Goal: Transaction & Acquisition: Purchase product/service

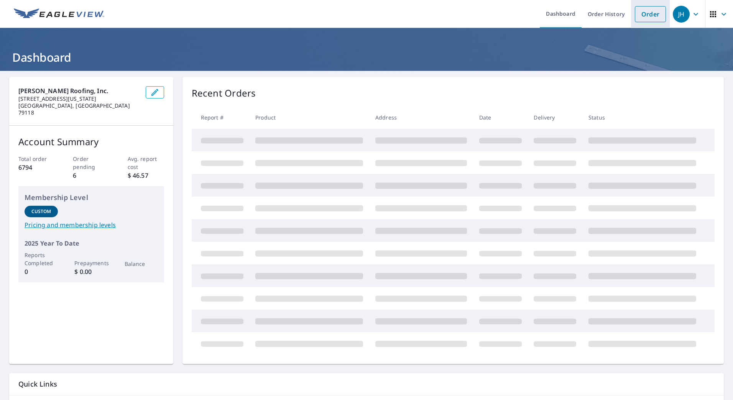
click at [643, 18] on link "Order" at bounding box center [650, 14] width 31 height 16
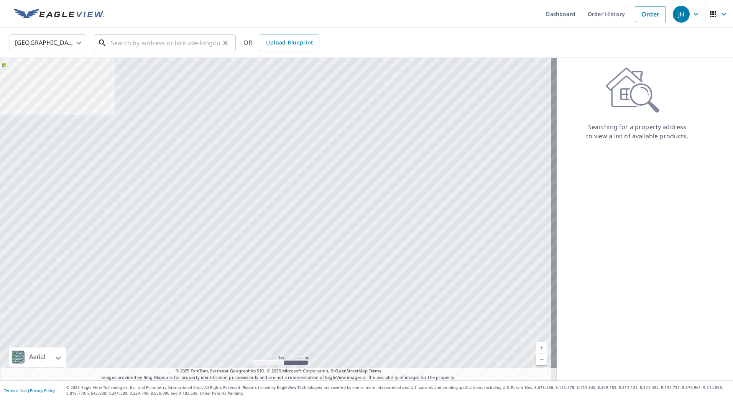
click at [176, 49] on input "text" at bounding box center [165, 42] width 109 height 21
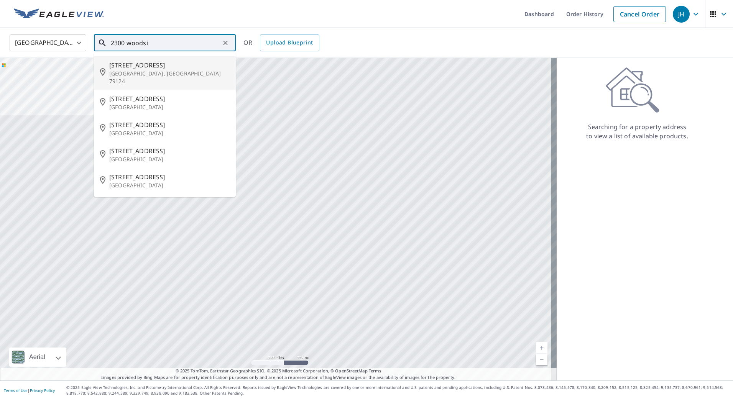
click at [197, 73] on p "[GEOGRAPHIC_DATA], [GEOGRAPHIC_DATA] 79124" at bounding box center [169, 77] width 120 height 15
type input "[STREET_ADDRESS][PERSON_NAME]"
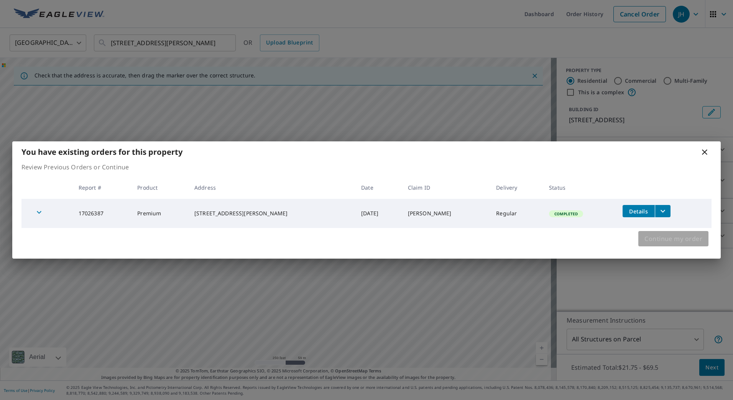
click at [659, 239] on span "Continue my order" at bounding box center [674, 239] width 58 height 11
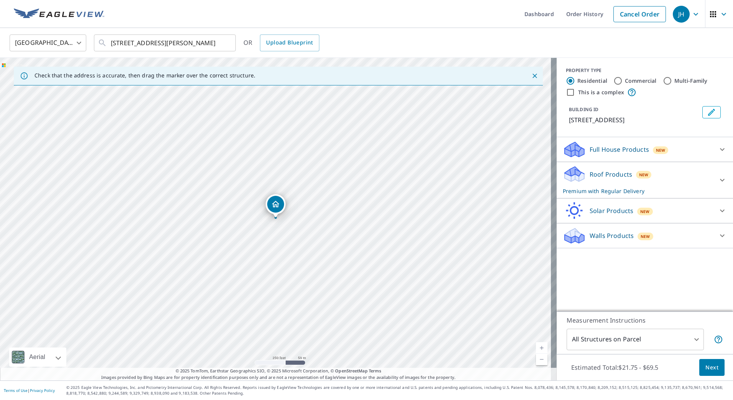
click at [302, 219] on div "[STREET_ADDRESS][PERSON_NAME]" at bounding box center [278, 219] width 557 height 323
click at [536, 347] on link "Current Level 17, Zoom In" at bounding box center [542, 349] width 12 height 12
click at [706, 365] on span "Next" at bounding box center [712, 368] width 13 height 10
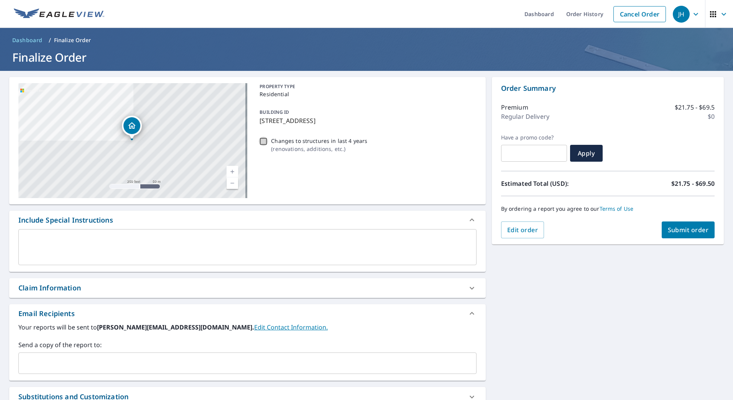
click at [260, 142] on input "Changes to structures in last 4 years ( renovations, additions, etc. )" at bounding box center [263, 141] width 9 height 9
checkbox input "true"
click at [55, 233] on div "x ​" at bounding box center [247, 247] width 458 height 36
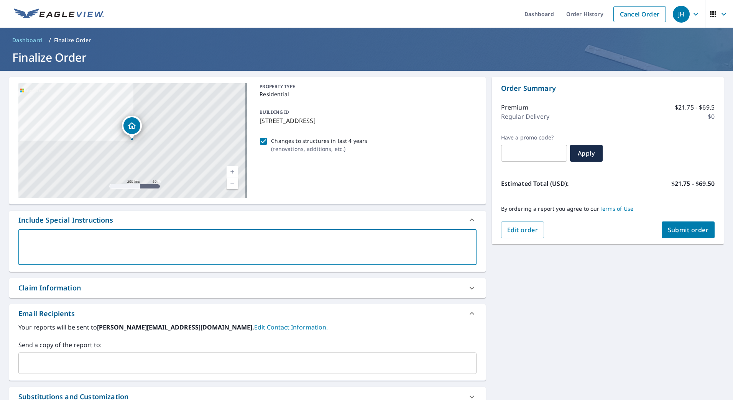
type textarea "P"
type textarea "x"
checkbox input "true"
type textarea "Pl"
type textarea "x"
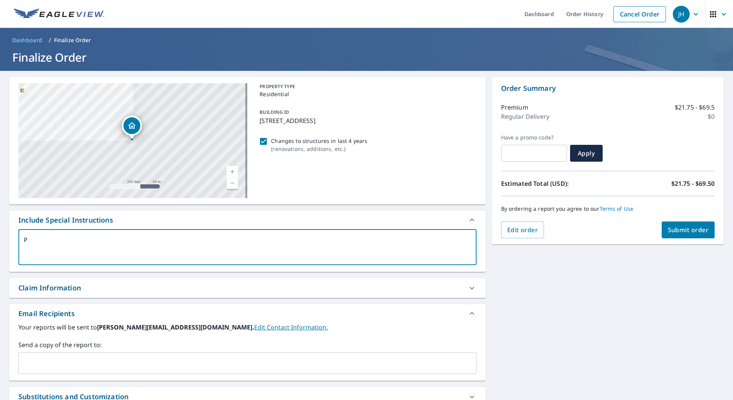
checkbox input "true"
type textarea "Ple"
type textarea "x"
checkbox input "true"
type textarea "Plea"
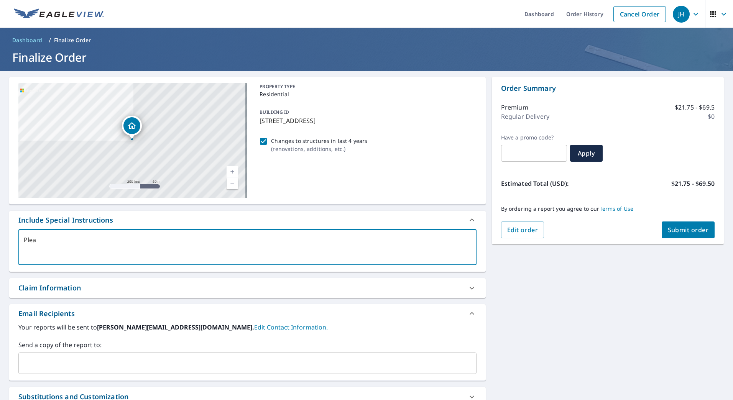
type textarea "x"
checkbox input "true"
type textarea "Pleas"
type textarea "x"
checkbox input "true"
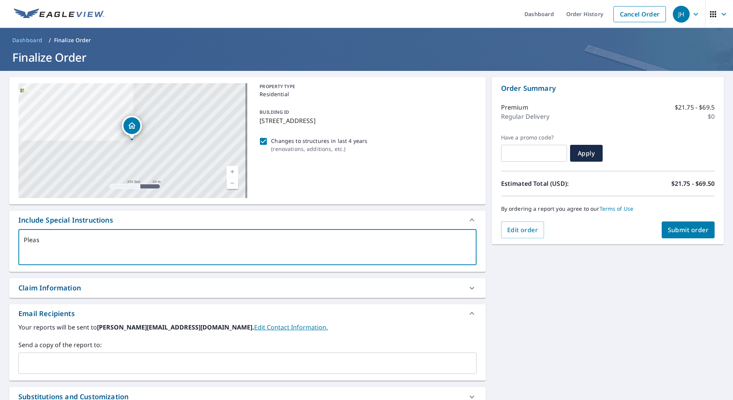
type textarea "Please"
type textarea "x"
checkbox input "true"
type textarea "Please"
type textarea "x"
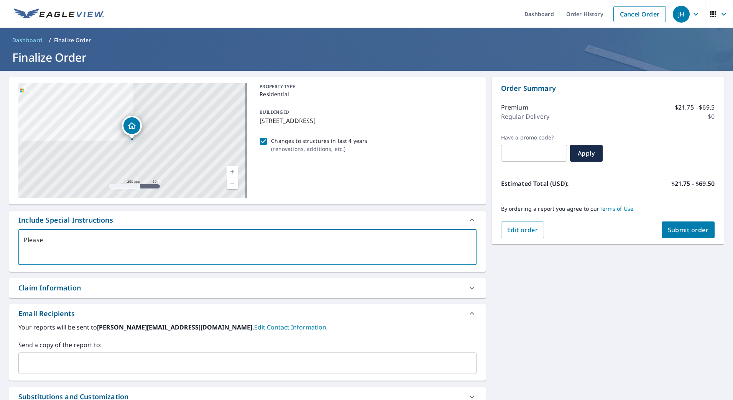
checkbox input "true"
type textarea "Please u"
type textarea "x"
checkbox input "true"
type textarea "Please us"
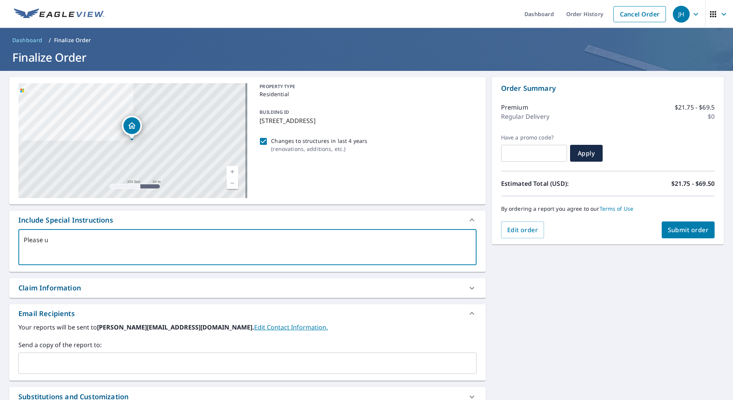
type textarea "x"
checkbox input "true"
type textarea "Please use"
type textarea "x"
checkbox input "true"
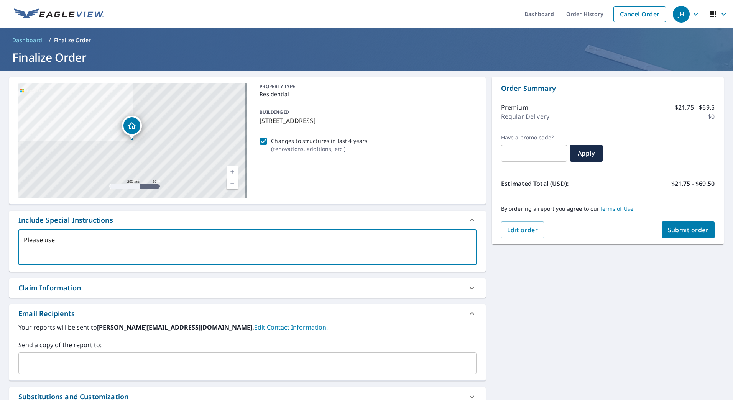
type textarea "Please use"
type textarea "x"
checkbox input "true"
type textarea "Please use c"
type textarea "x"
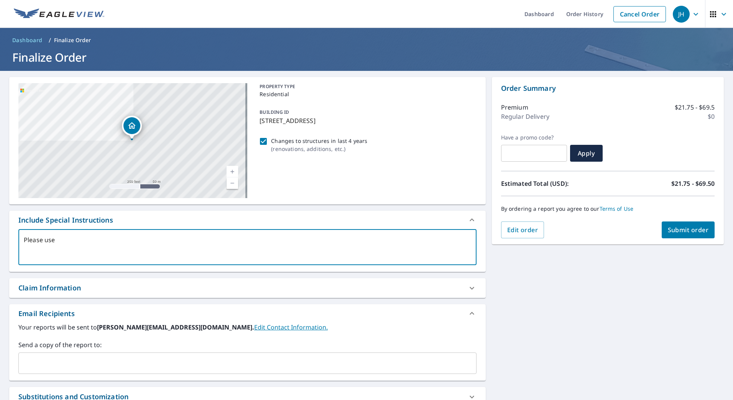
checkbox input "true"
type textarea "Please use cu"
type textarea "x"
checkbox input "true"
type textarea "Please use cur"
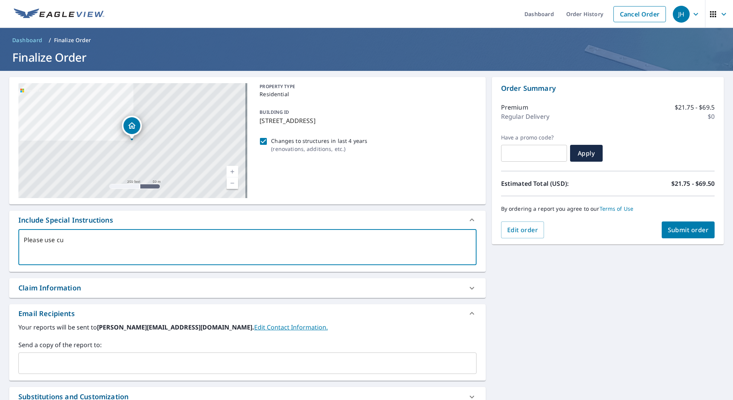
type textarea "x"
checkbox input "true"
type textarea "Please use curr"
type textarea "x"
checkbox input "true"
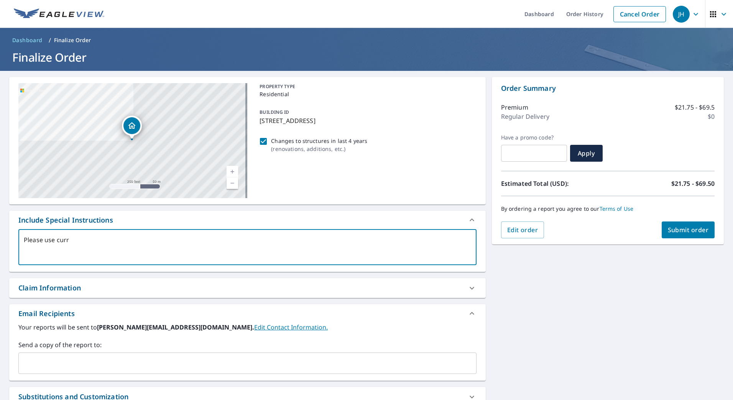
type textarea "Please use curre"
type textarea "x"
checkbox input "true"
type textarea "Please use curren"
type textarea "x"
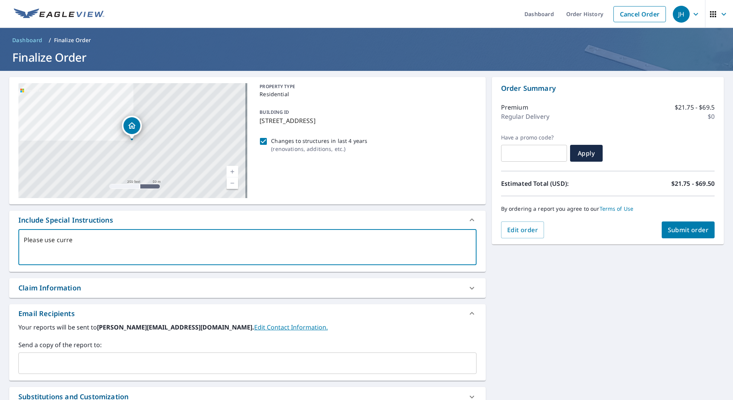
checkbox input "true"
type textarea "Please use current"
type textarea "x"
checkbox input "true"
type textarea "Please use current"
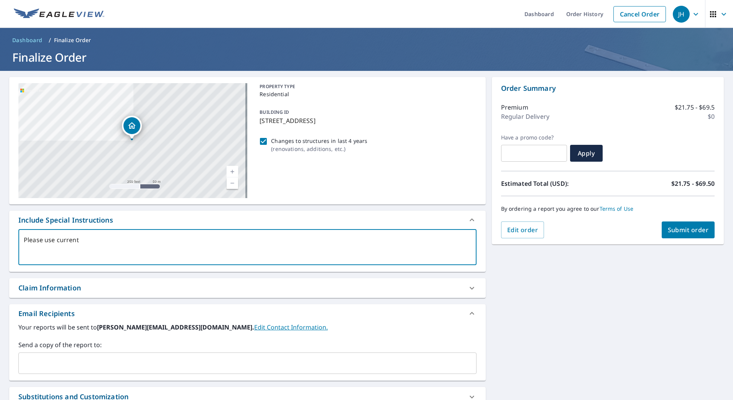
type textarea "x"
checkbox input "true"
type textarea "Please use current i"
type textarea "x"
checkbox input "true"
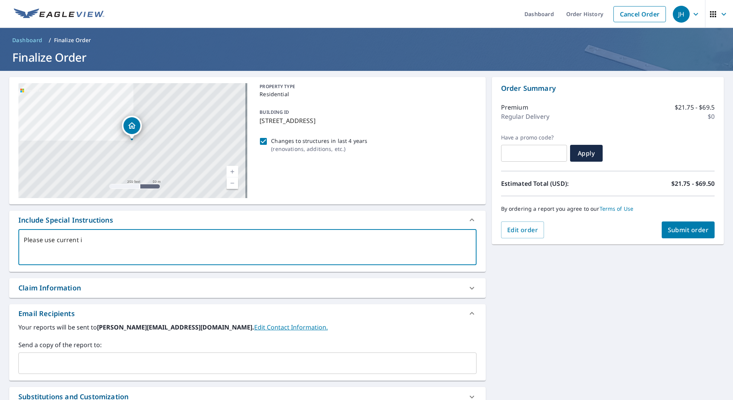
type textarea "Please use current im"
type textarea "x"
checkbox input "true"
type textarea "Please use current ima"
type textarea "x"
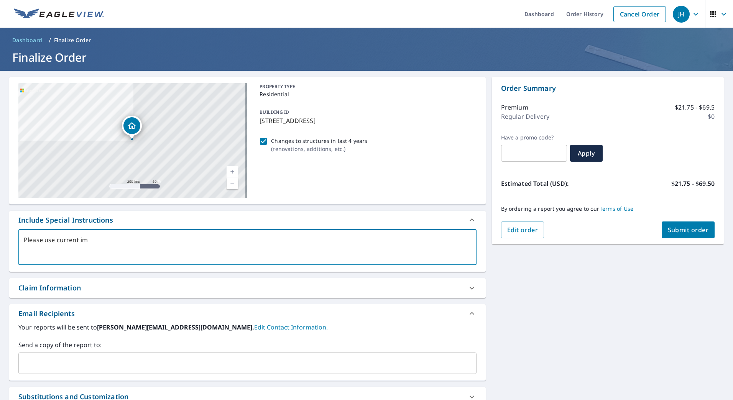
checkbox input "true"
type textarea "Please use current imag"
type textarea "x"
checkbox input "true"
type textarea "Please use current image"
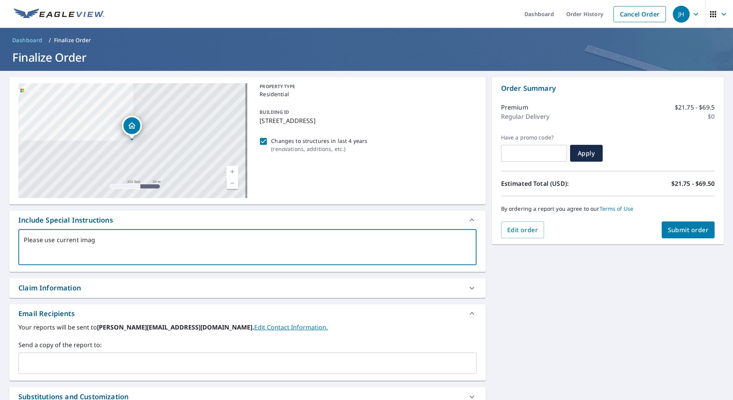
type textarea "x"
checkbox input "true"
type textarea "Please use current images"
type textarea "x"
checkbox input "true"
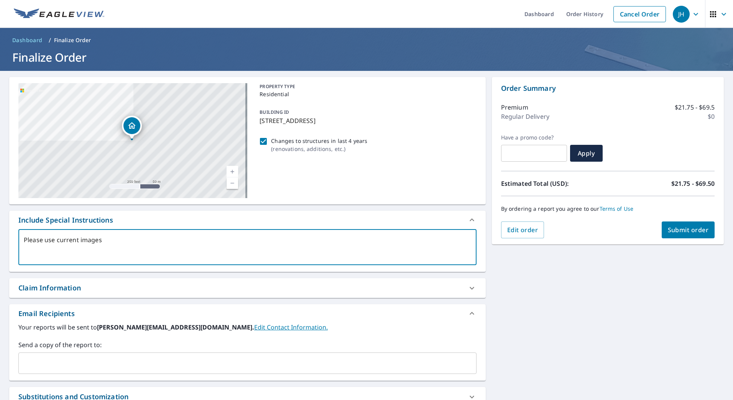
type textarea "Please use current images"
type textarea "x"
checkbox input "true"
type textarea "Please use current images t"
type textarea "x"
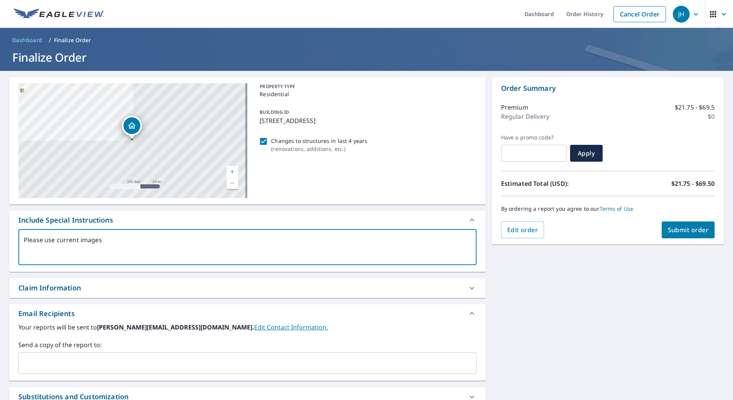
checkbox input "true"
type textarea "Please use current images to"
type textarea "x"
checkbox input "true"
type textarea "Please use current images to"
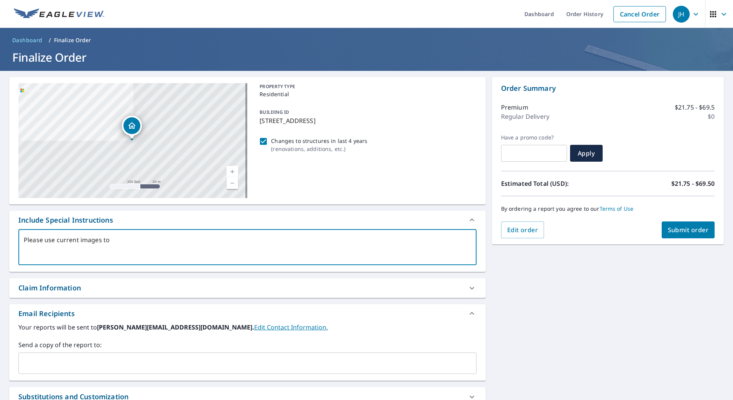
type textarea "x"
checkbox input "true"
type textarea "Please use current images to c"
type textarea "x"
checkbox input "true"
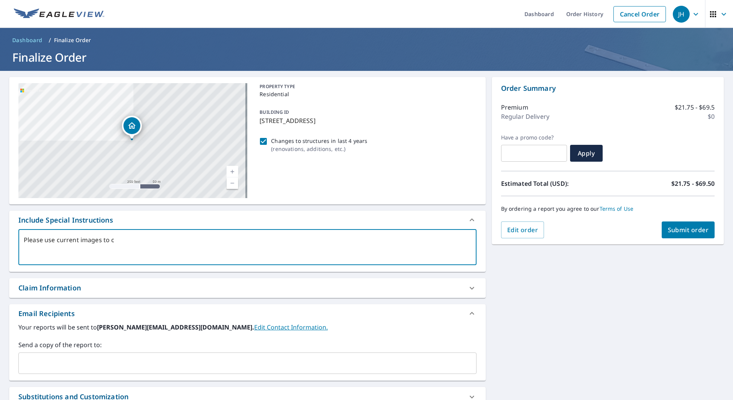
type textarea "Please use current images to ca"
type textarea "x"
checkbox input "true"
type textarea "Please use current images to cap"
type textarea "x"
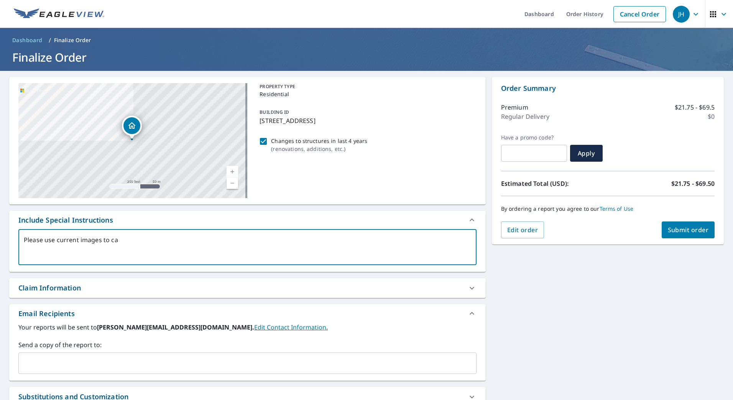
checkbox input "true"
type textarea "Please use current images to capt"
type textarea "x"
checkbox input "true"
type textarea "Please use current images to captu"
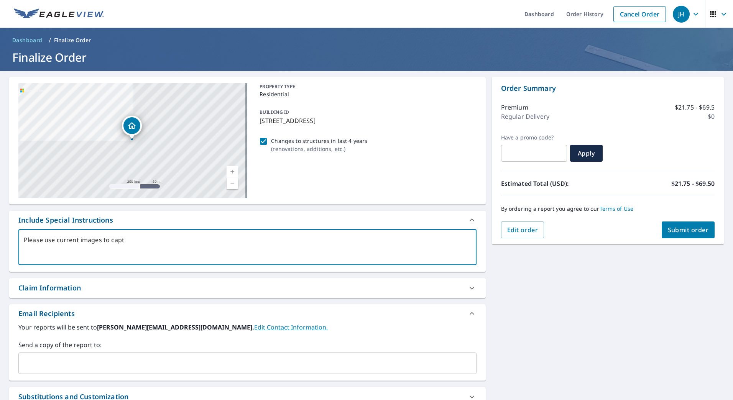
type textarea "x"
checkbox input "true"
type textarea "Please use current images to captur"
type textarea "x"
checkbox input "true"
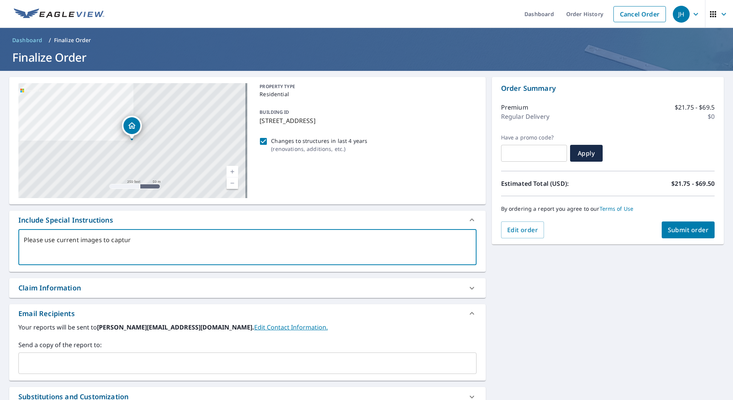
type textarea "Please use current images to capture"
type textarea "x"
checkbox input "true"
type textarea "Please use current images to capture"
type textarea "x"
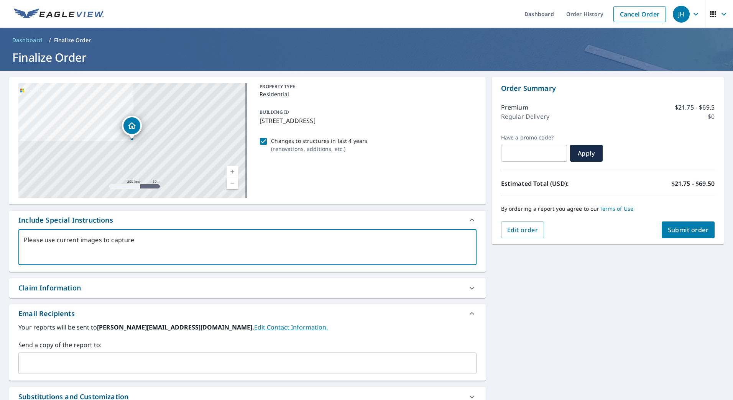
checkbox input "true"
type textarea "Please use current images to capture a"
type textarea "x"
checkbox input "true"
type textarea "Please use current images to capture al"
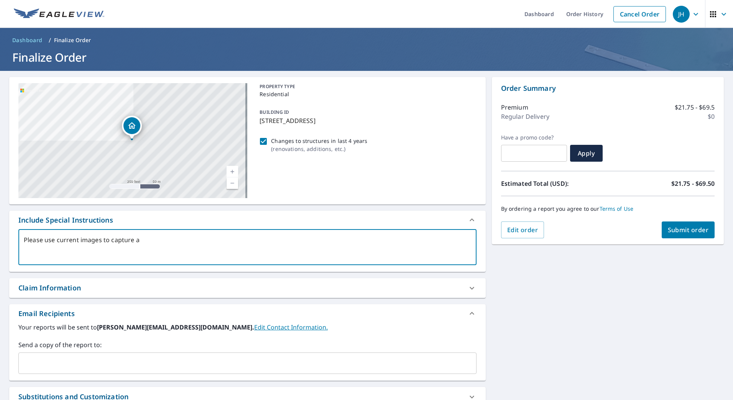
type textarea "x"
checkbox input "true"
type textarea "Please use current images to capture all"
type textarea "x"
checkbox input "true"
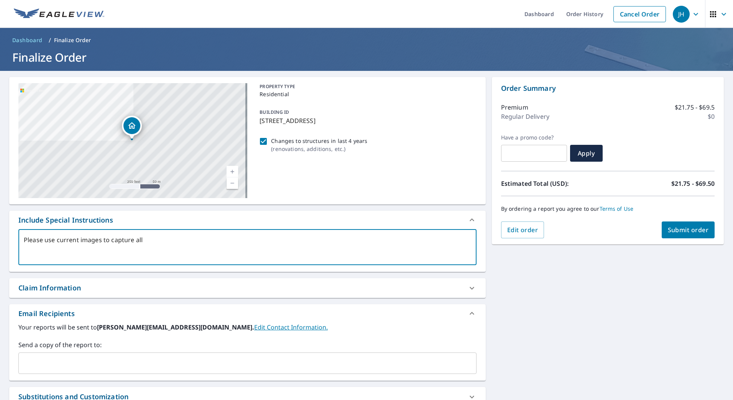
type textarea "Please use current images to capture all"
type textarea "x"
checkbox input "true"
type textarea "Please use current images to capture all 3"
type textarea "x"
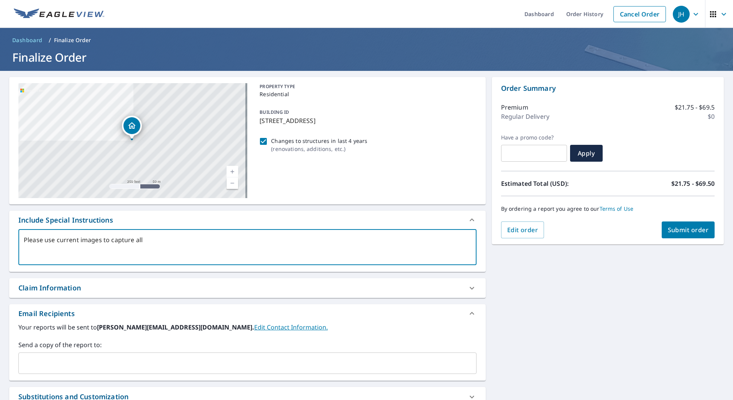
checkbox input "true"
type textarea "Please use current images to capture all 3"
type textarea "x"
checkbox input "true"
type textarea "Please use current images to capture all 3 s"
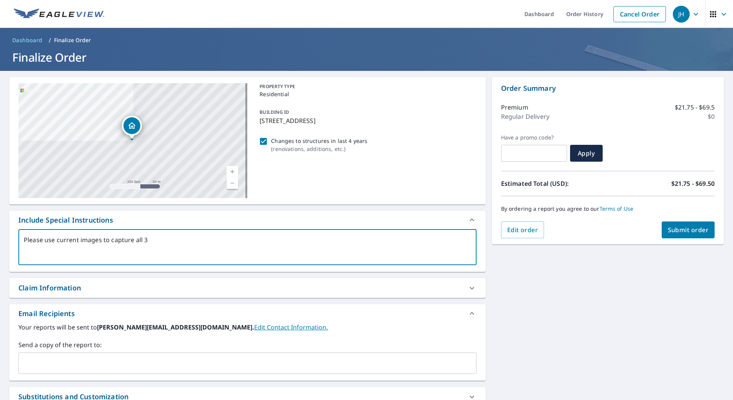
type textarea "x"
checkbox input "true"
type textarea "Please use current images to capture all 3 st"
type textarea "x"
checkbox input "true"
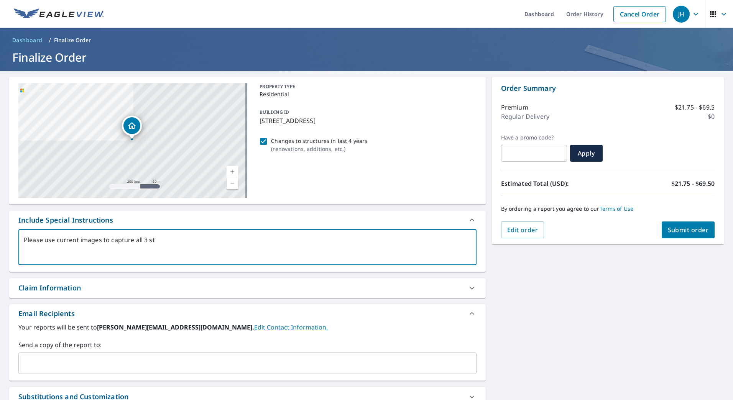
type textarea "Please use current images to capture all 3 str"
type textarea "x"
checkbox input "true"
type textarea "Please use current images to capture all 3 stru"
type textarea "x"
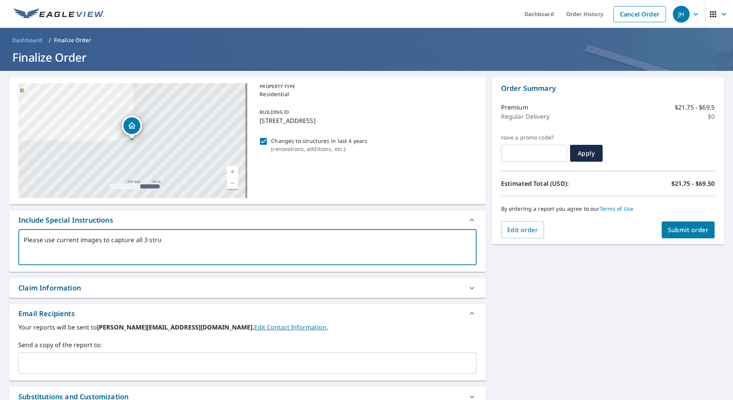
checkbox input "true"
type textarea "Please use current images to capture all 3 struc"
type textarea "x"
checkbox input "true"
type textarea "Please use current images to capture all 3 struct"
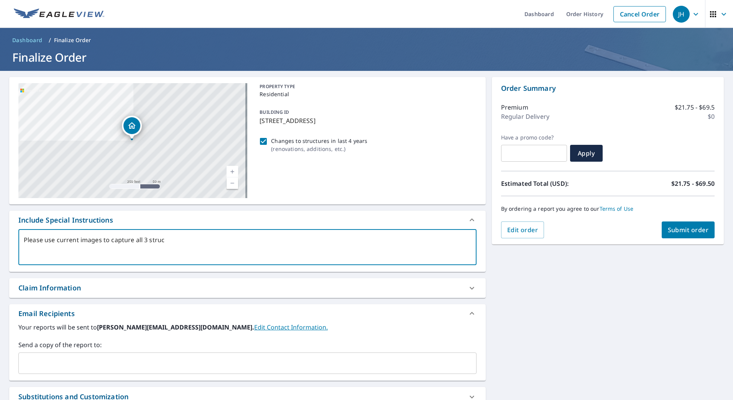
type textarea "x"
checkbox input "true"
type textarea "Please use current images to capture all 3 structu"
type textarea "x"
checkbox input "true"
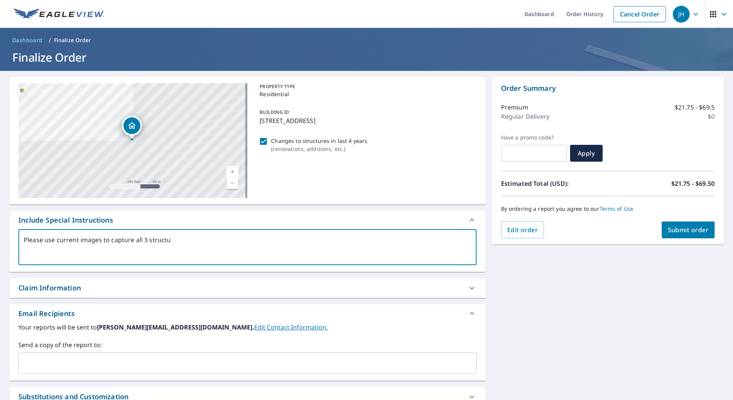
type textarea "Please use current images to capture all 3 structur"
type textarea "x"
checkbox input "true"
type textarea "Please use current images to capture all 3 structure"
type textarea "x"
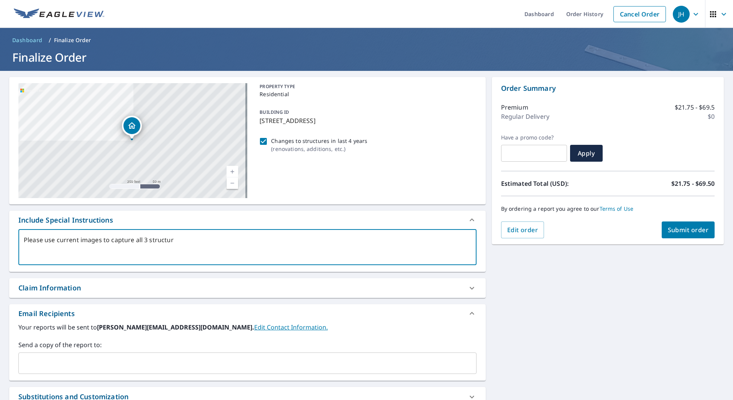
checkbox input "true"
type textarea "Please use current images to capture all 3 structures"
type textarea "x"
checkbox input "true"
type textarea "Please use current images to capture all 3 structures"
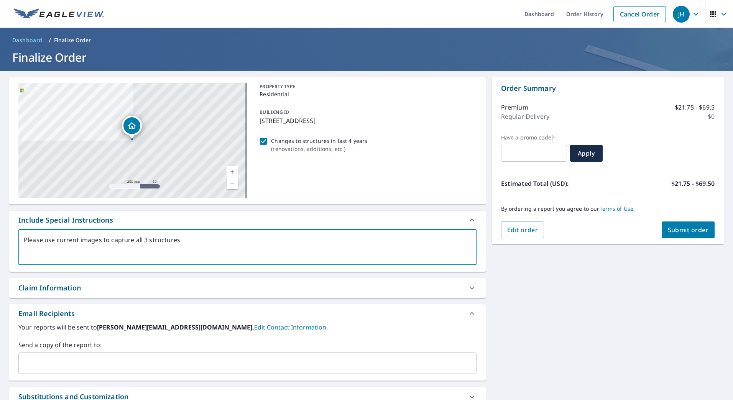
click at [46, 292] on div "Claim Information" at bounding box center [49, 288] width 63 height 10
type textarea "x"
checkbox input "true"
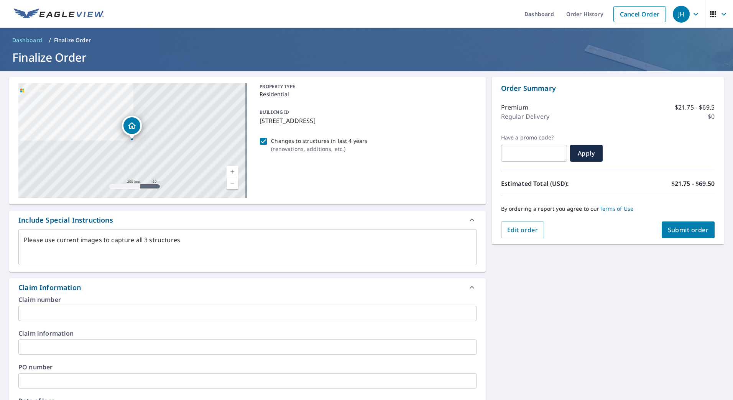
click at [51, 312] on input "text" at bounding box center [247, 313] width 458 height 15
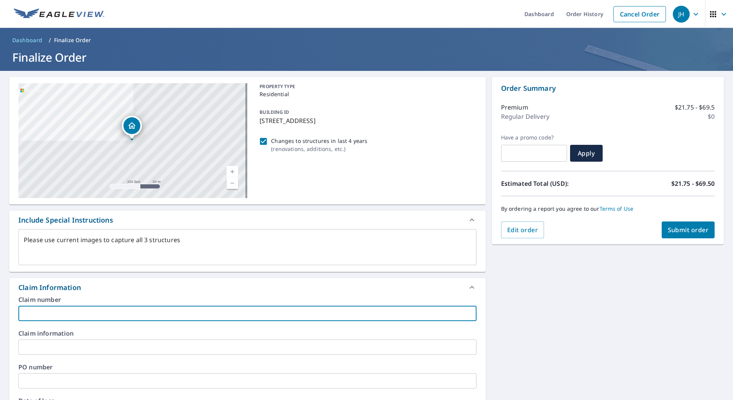
type textarea "x"
type input "T"
checkbox input "true"
type textarea "x"
type input "Te"
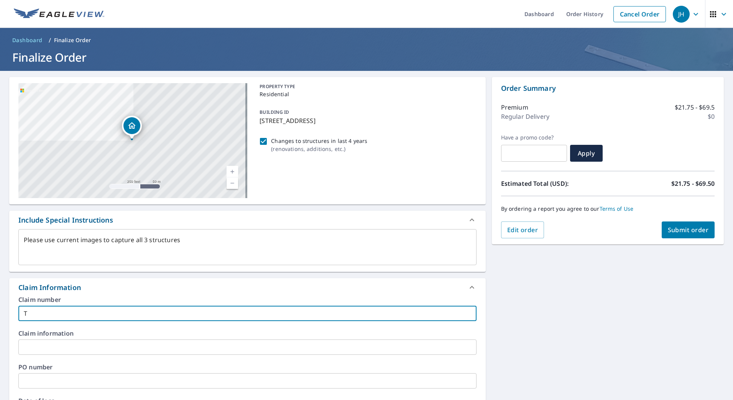
checkbox input "true"
type textarea "x"
type input "[PERSON_NAME]"
checkbox input "true"
type textarea "x"
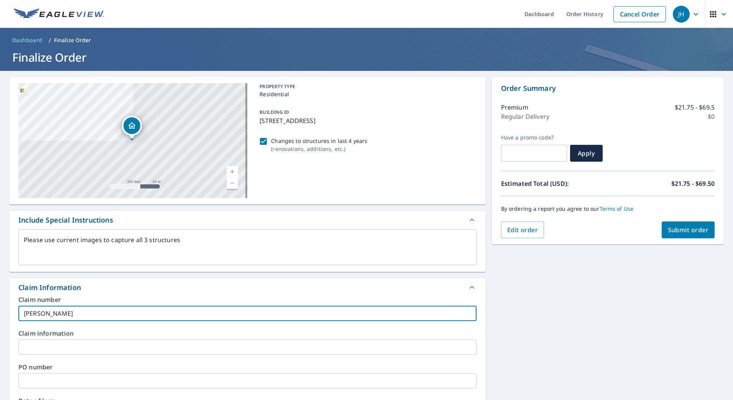
type input "[PERSON_NAME]"
checkbox input "true"
type textarea "x"
type input "[PERSON_NAME]"
checkbox input "true"
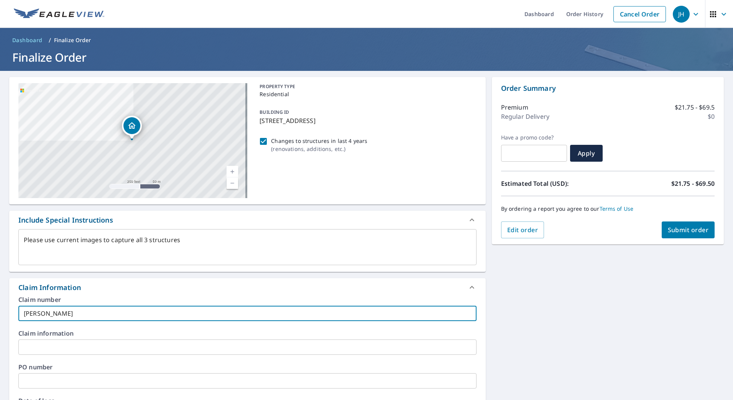
type textarea "x"
type input "[PERSON_NAME]"
checkbox input "true"
type textarea "x"
type input "[PERSON_NAME]"
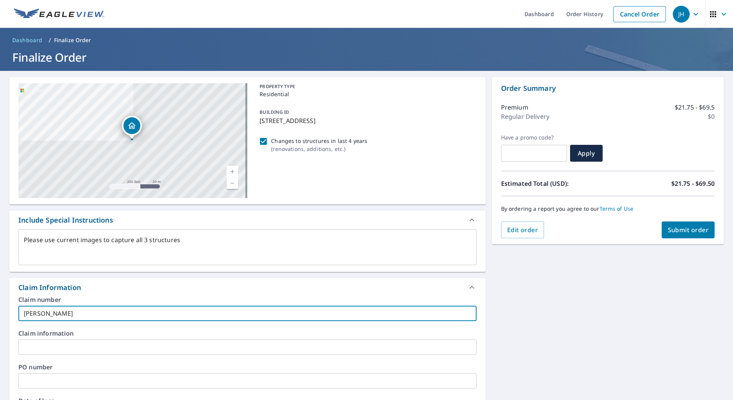
checkbox input "true"
type textarea "x"
type input "[PERSON_NAME] [PERSON_NAME]"
checkbox input "true"
type textarea "x"
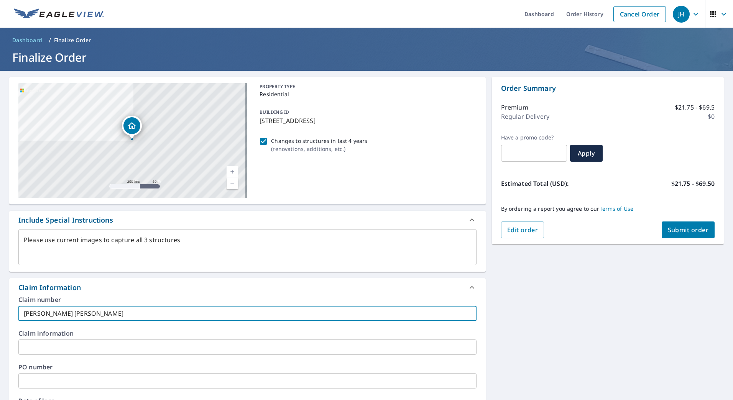
type input "[PERSON_NAME]"
checkbox input "true"
type textarea "x"
type input "[PERSON_NAME]"
checkbox input "true"
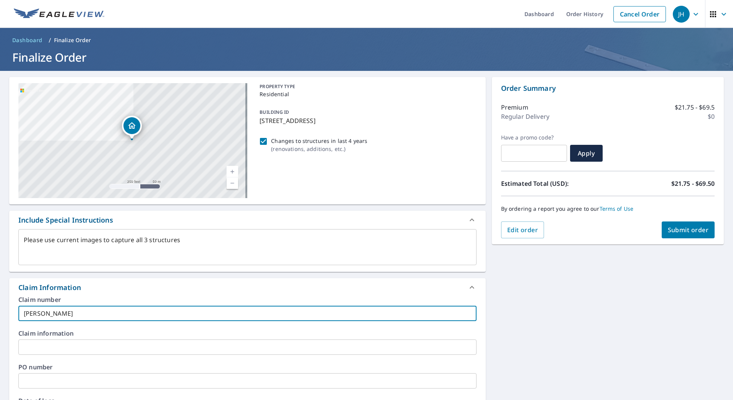
type textarea "x"
type input "[PERSON_NAME]"
checkbox input "true"
type textarea "x"
type input "[PERSON_NAME]"
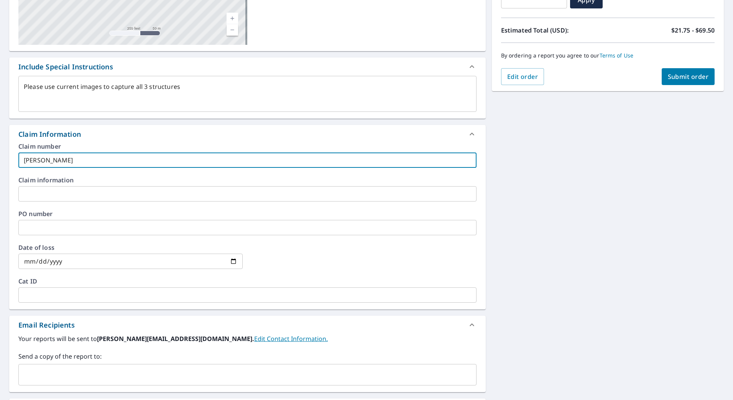
scroll to position [192, 0]
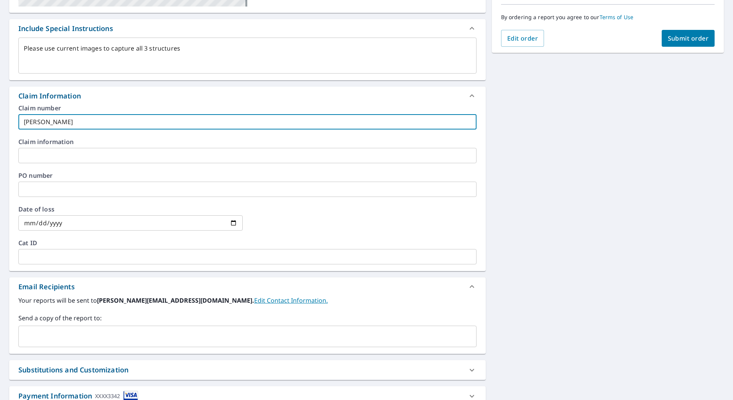
click at [56, 338] on input "text" at bounding box center [242, 336] width 440 height 15
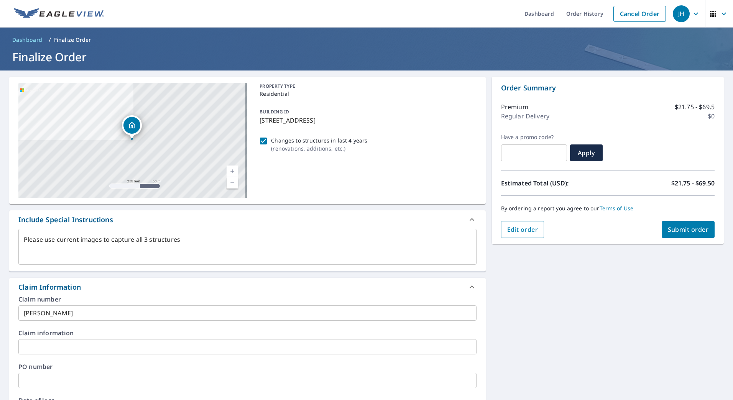
scroll to position [0, 0]
click at [678, 229] on span "Submit order" at bounding box center [688, 230] width 41 height 8
